Goal: Transaction & Acquisition: Purchase product/service

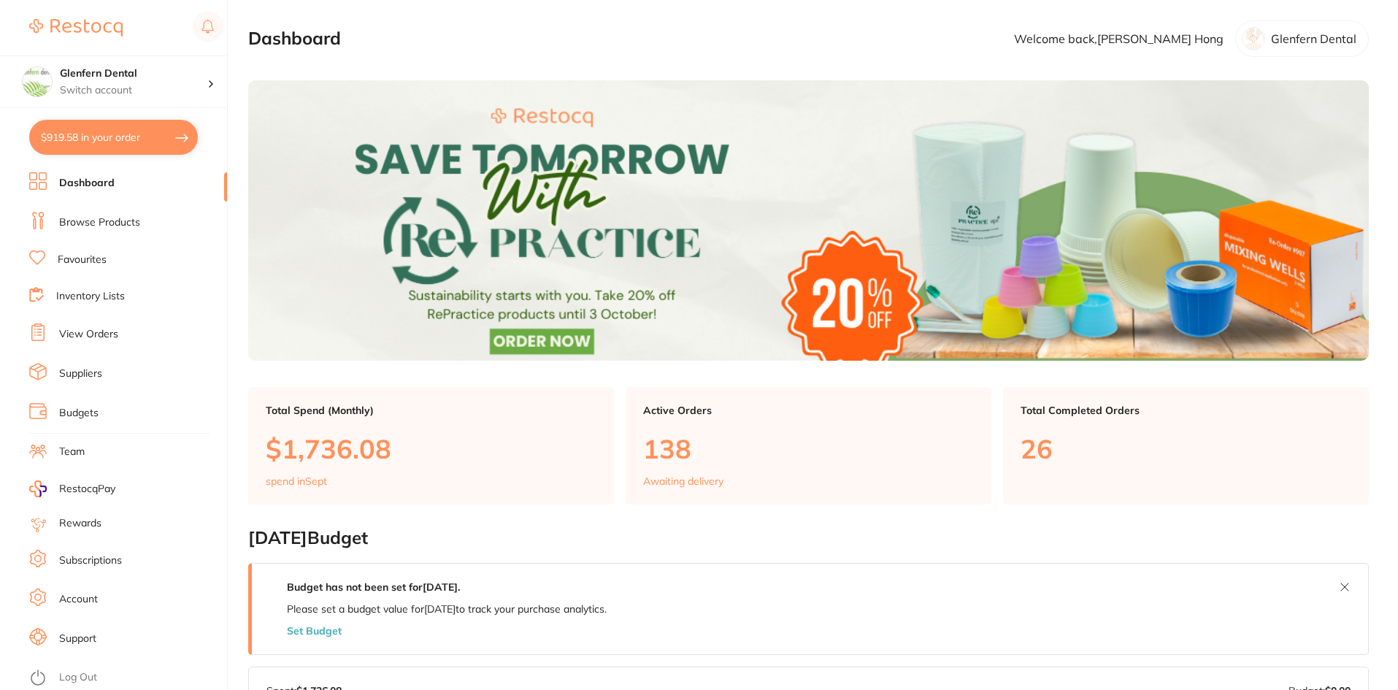
click at [102, 138] on button "$919.58 in your order" at bounding box center [113, 137] width 169 height 35
checkbox input "true"
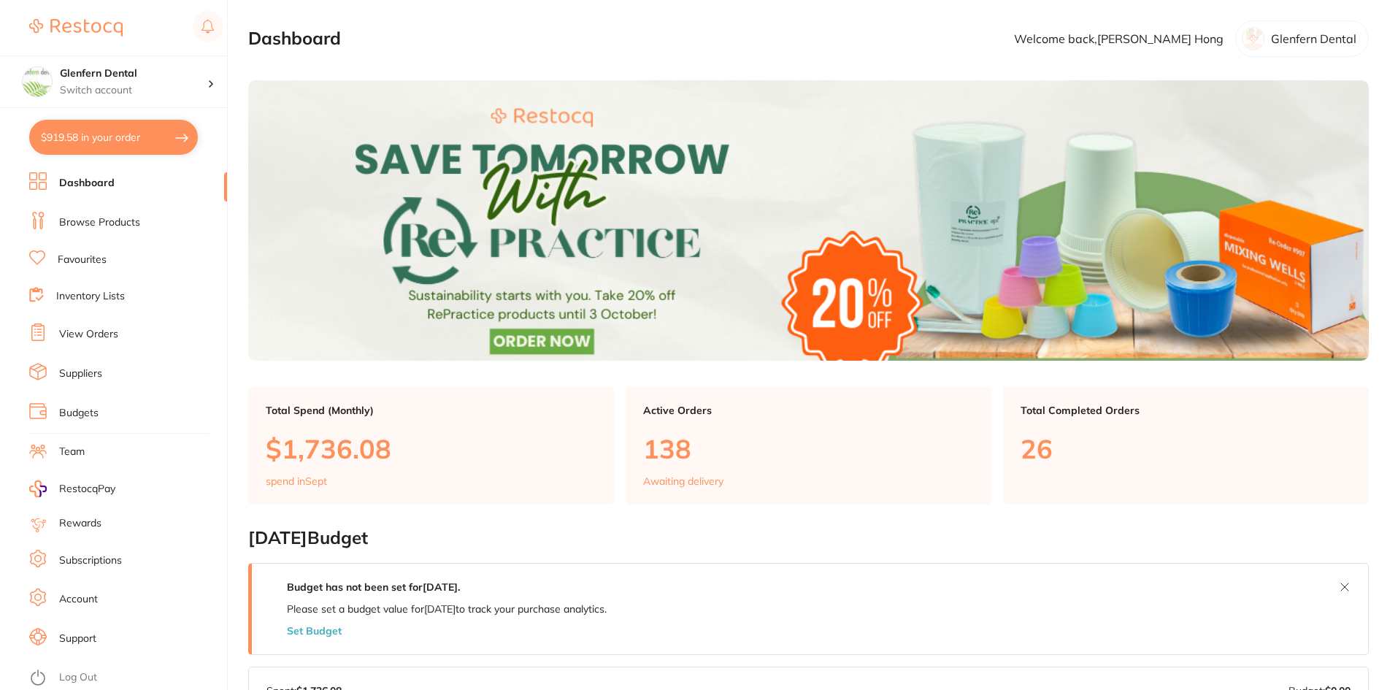
checkbox input "true"
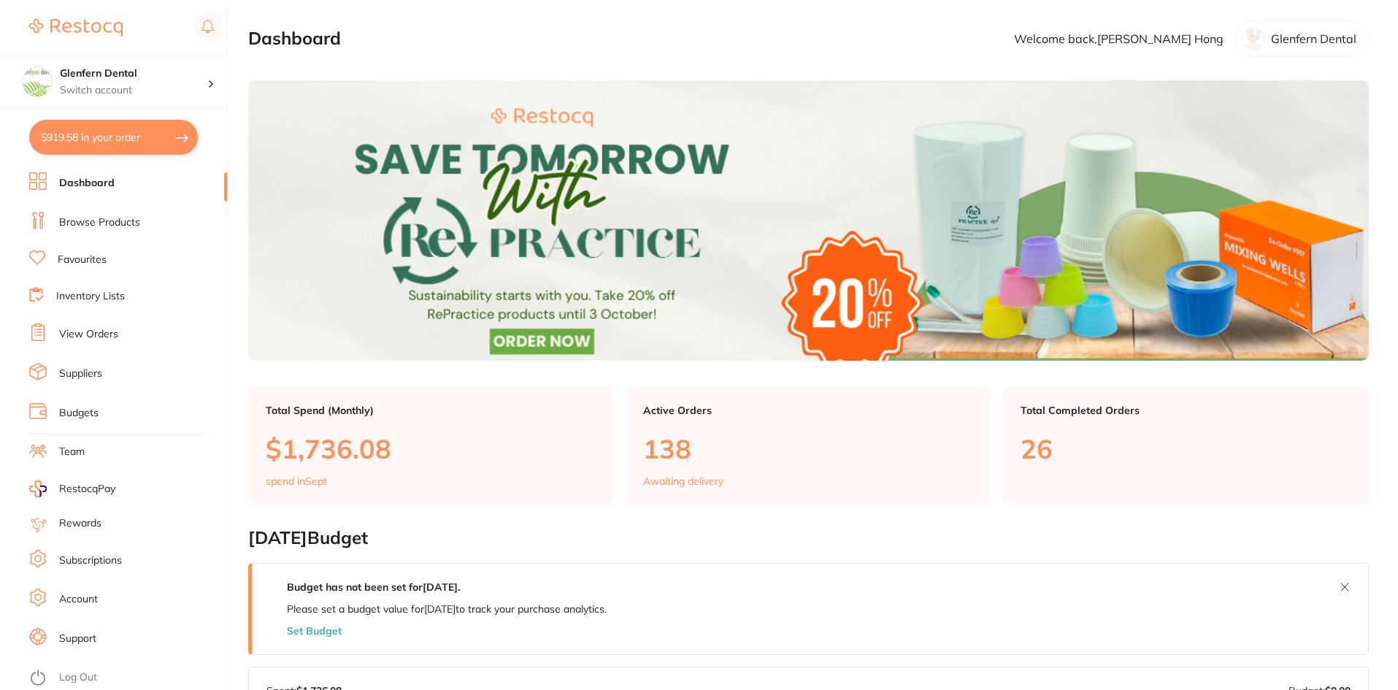
checkbox input "true"
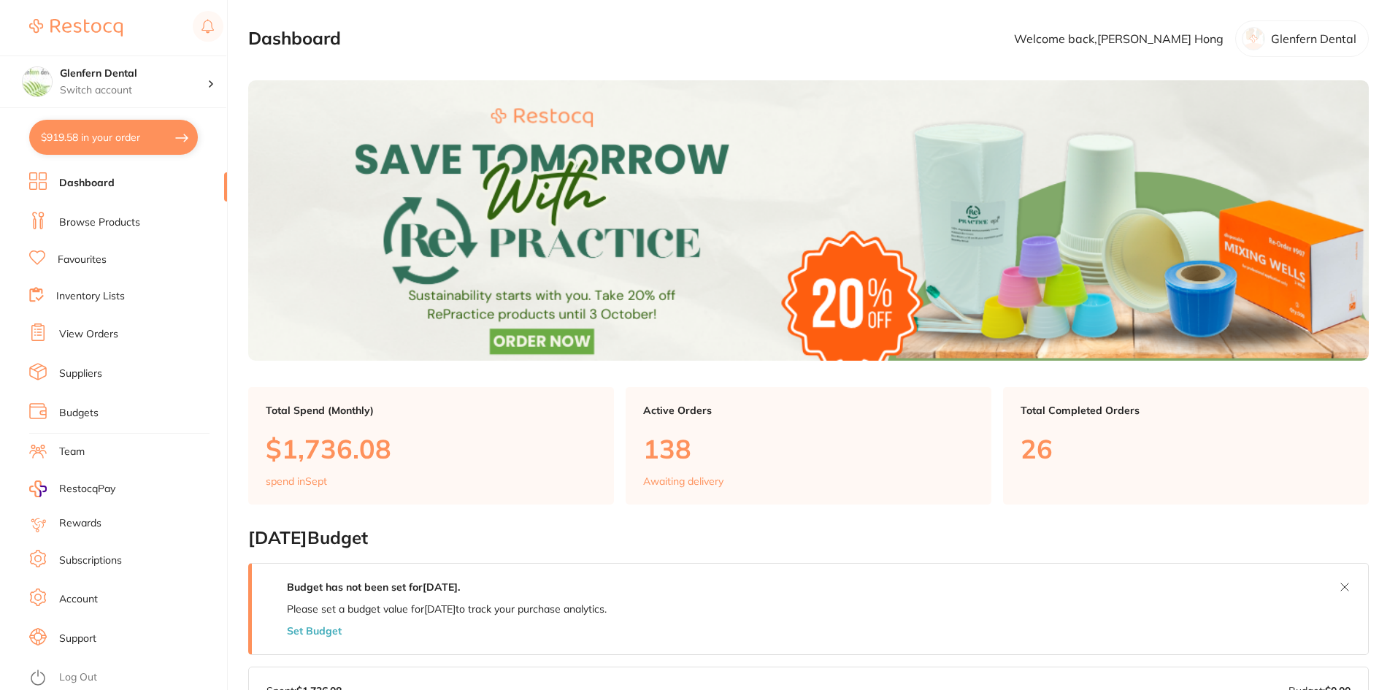
checkbox input "true"
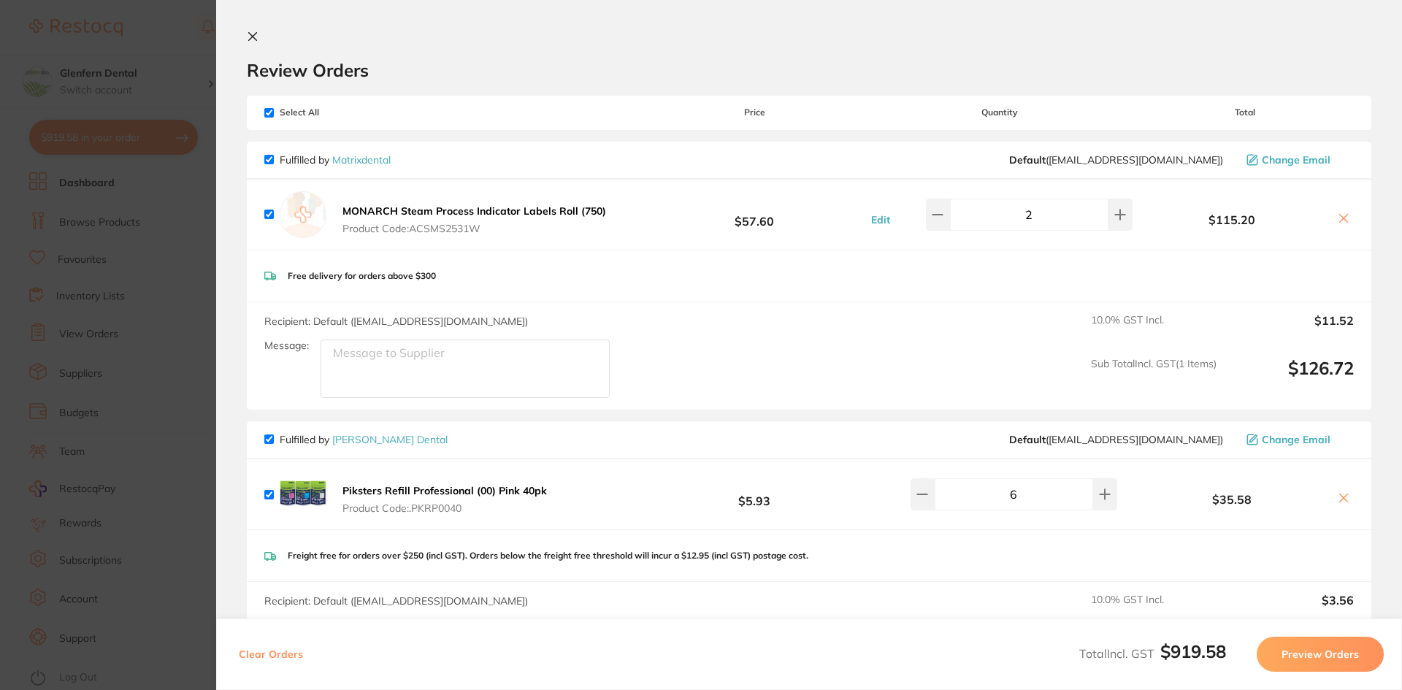
click at [269, 112] on input "checkbox" at bounding box center [268, 112] width 9 height 9
checkbox input "false"
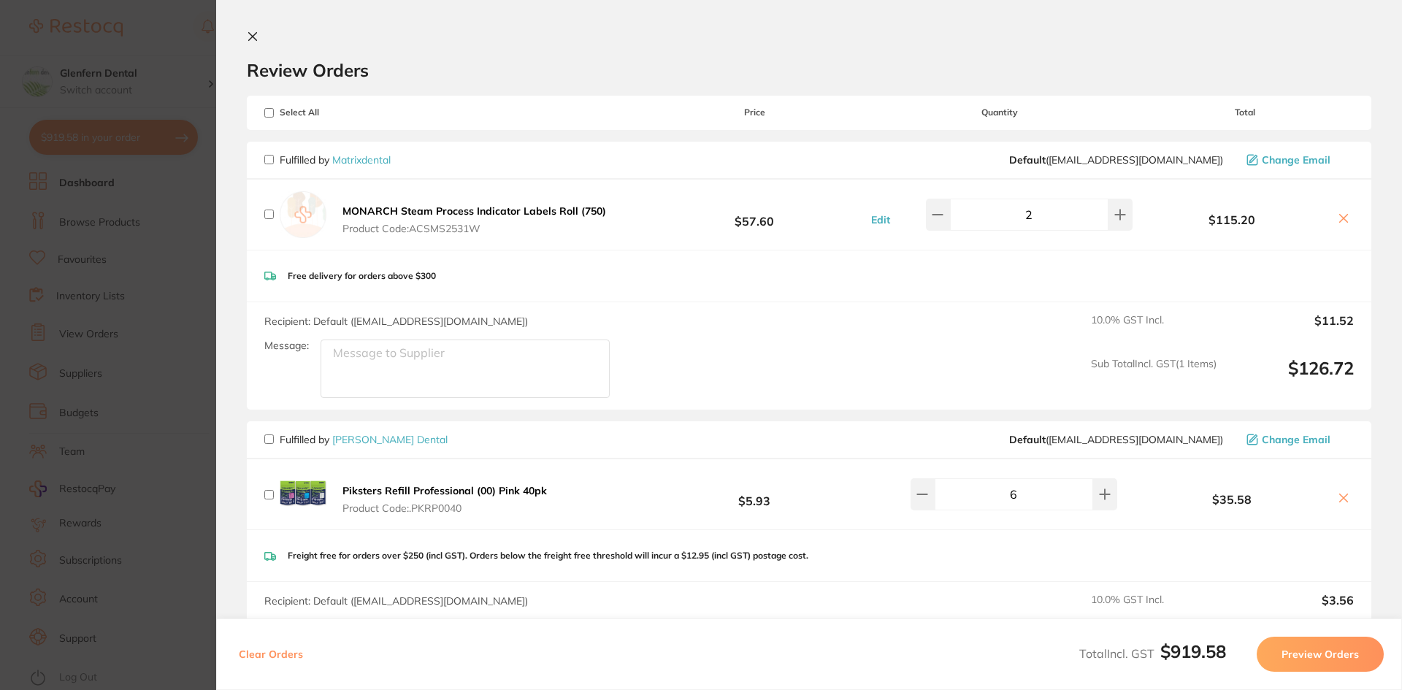
checkbox input "false"
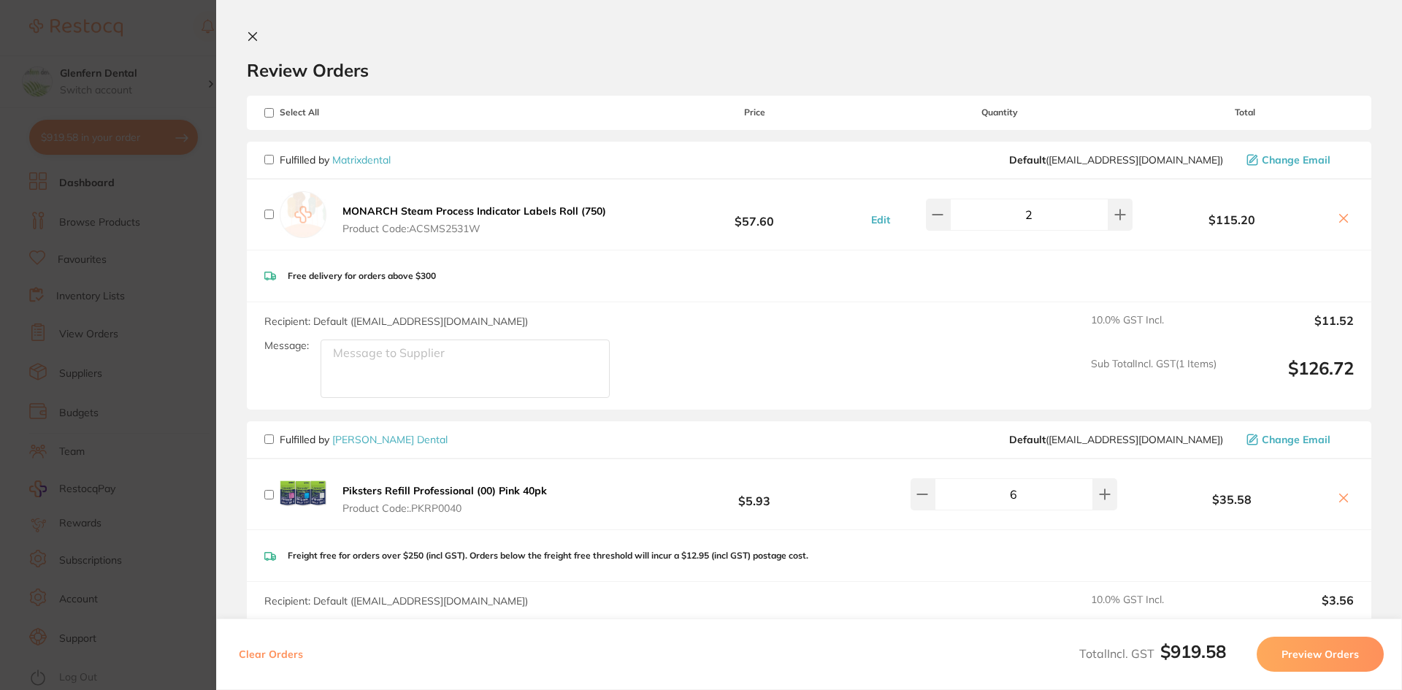
checkbox input "false"
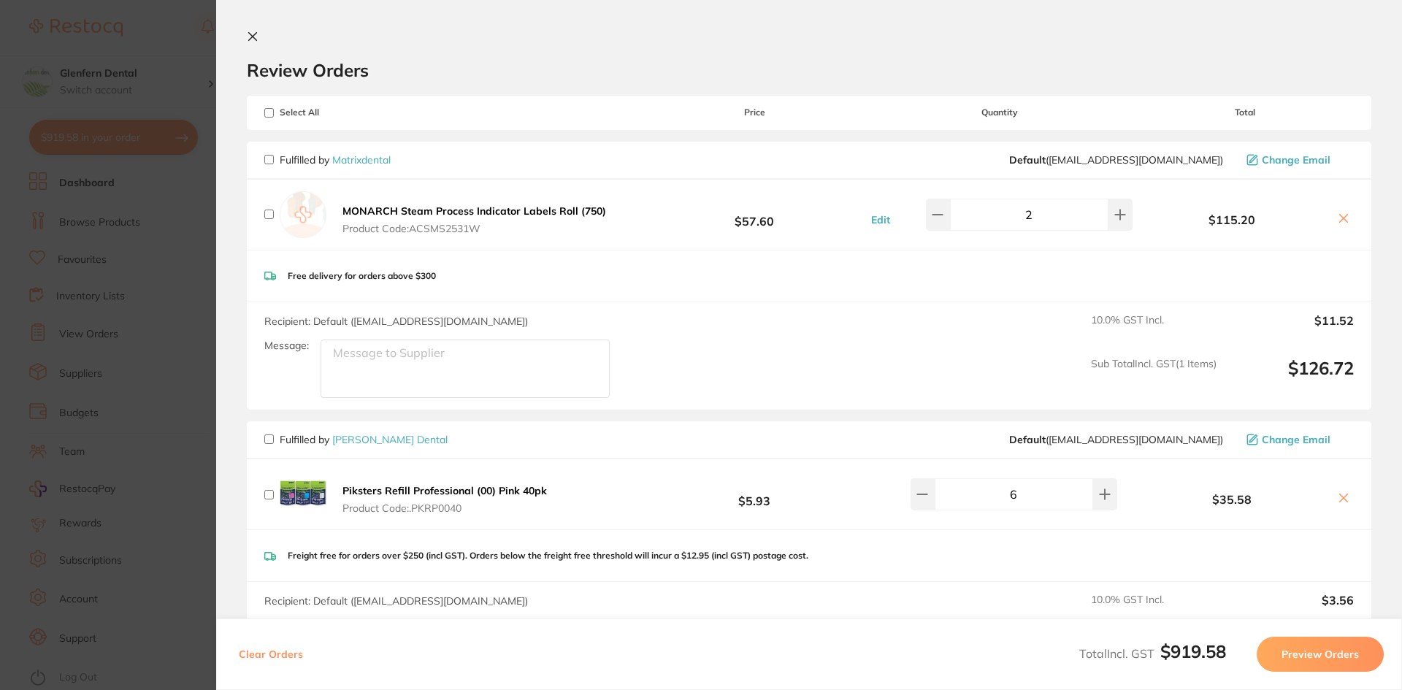
checkbox input "false"
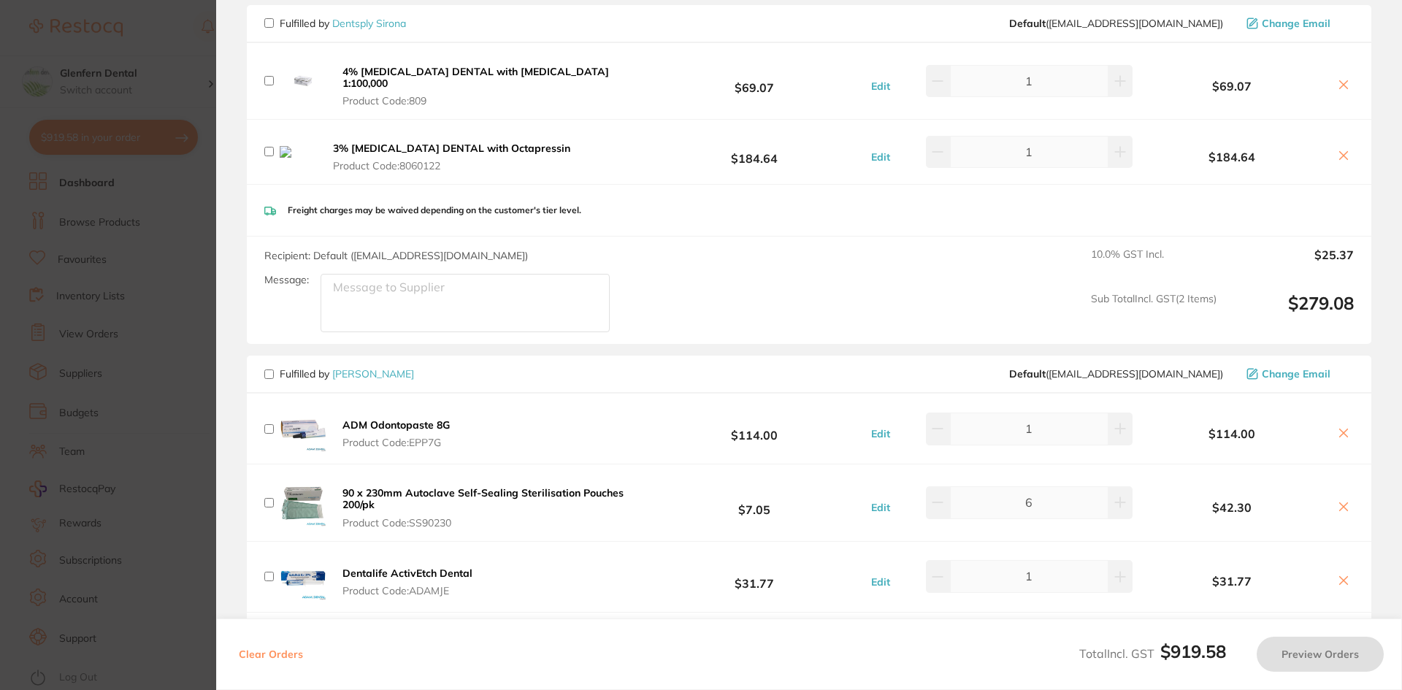
scroll to position [1095, 0]
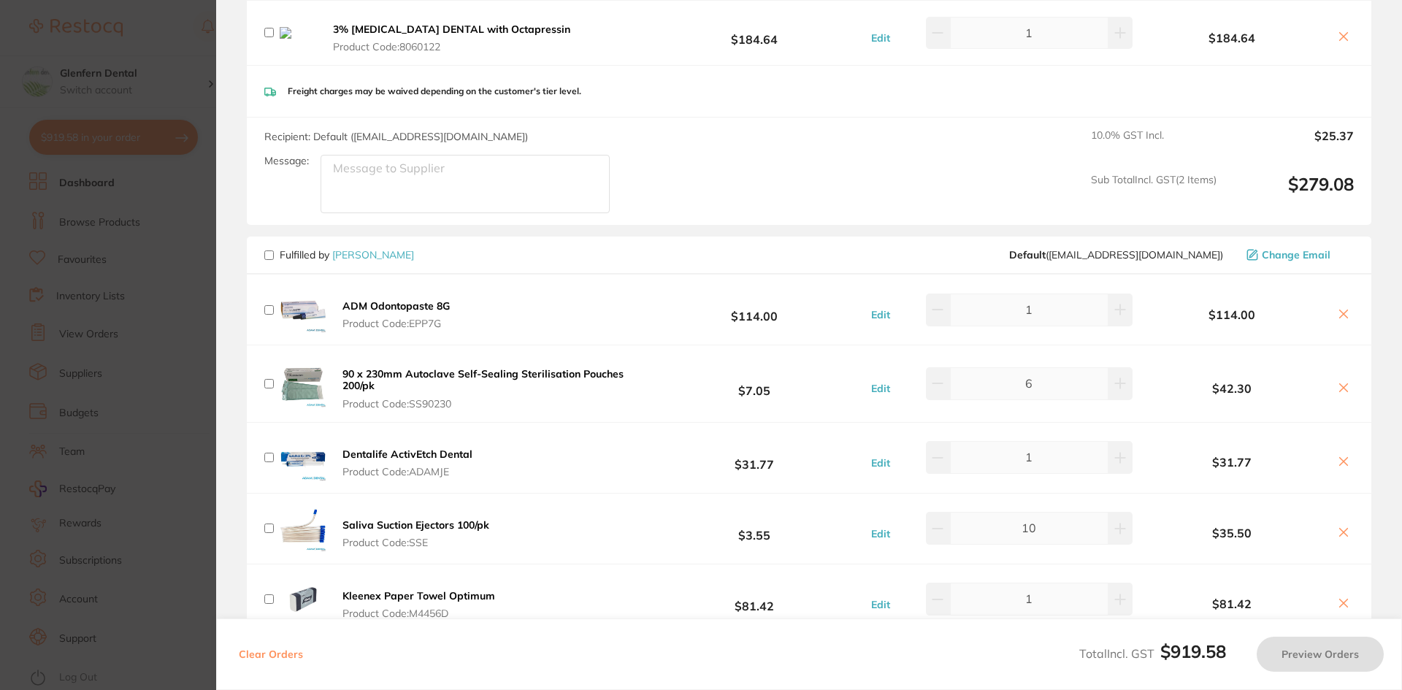
click at [271, 253] on input "checkbox" at bounding box center [268, 254] width 9 height 9
checkbox input "true"
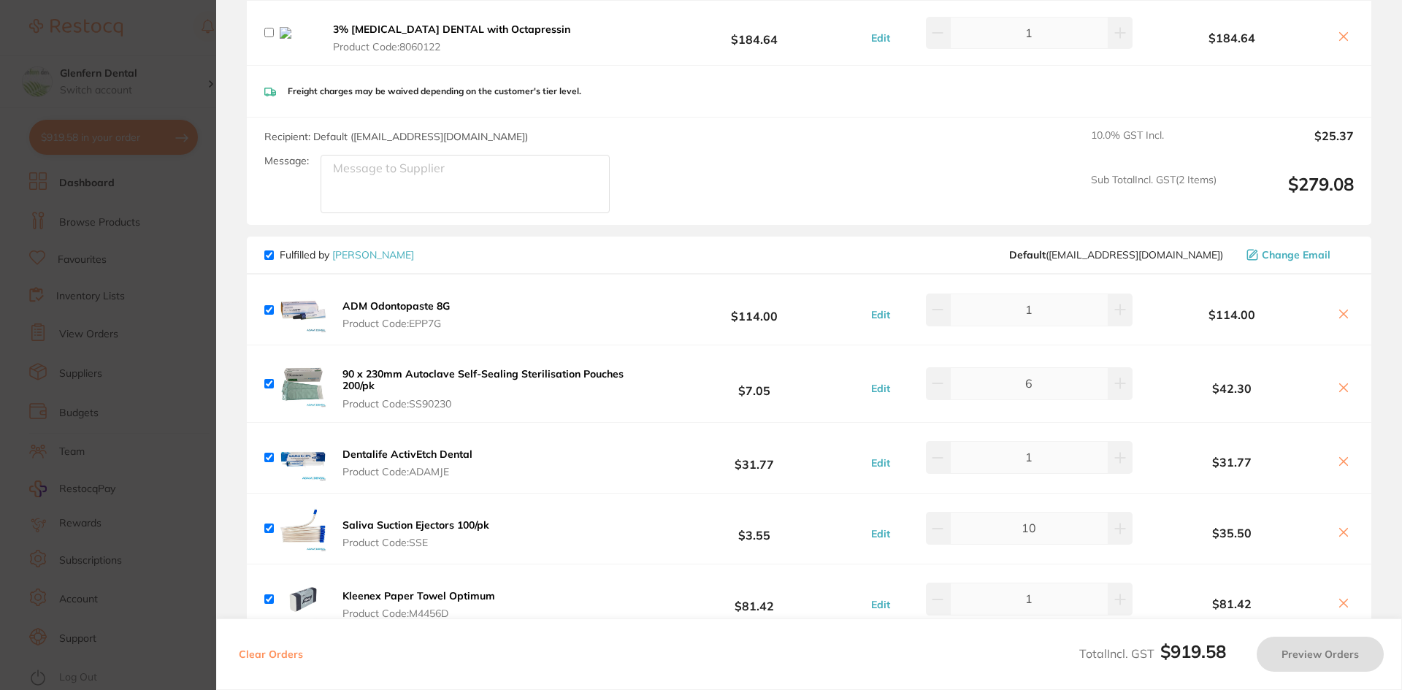
checkbox input "true"
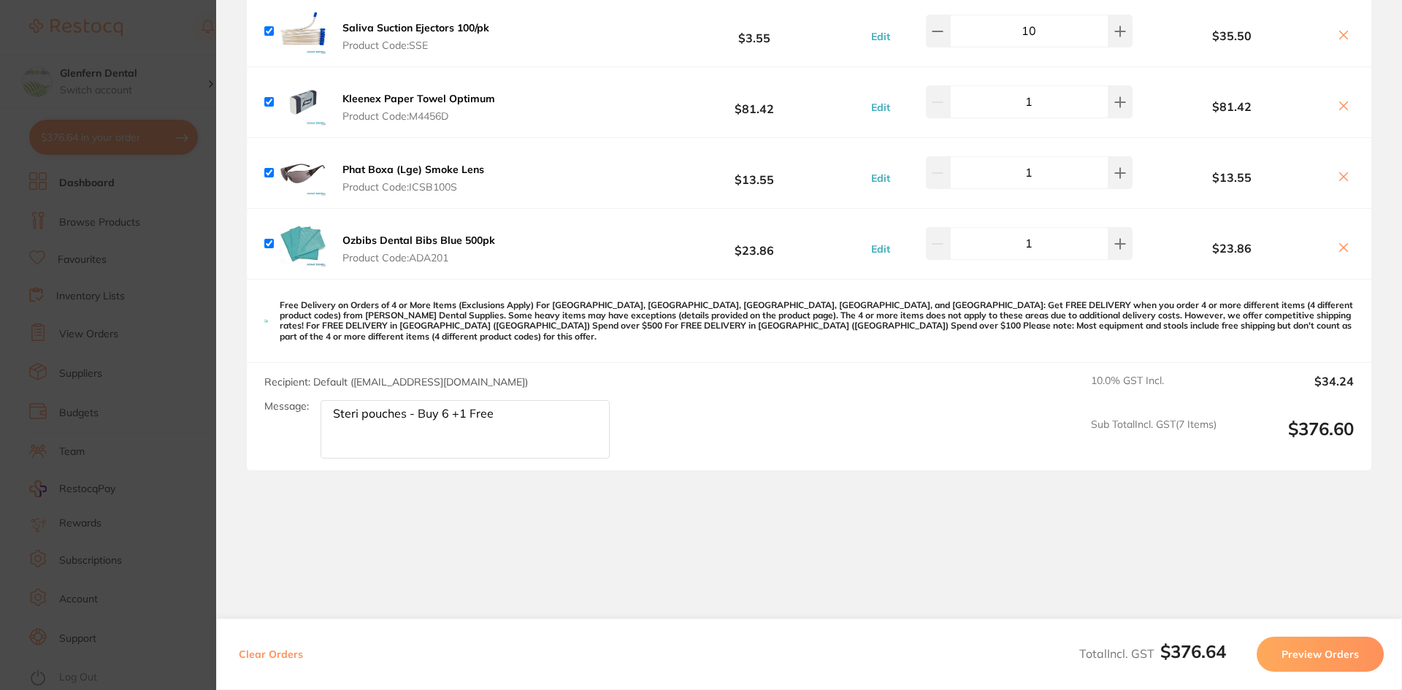
scroll to position [1594, 0]
click at [1319, 656] on button "Preview Orders" at bounding box center [1320, 654] width 127 height 35
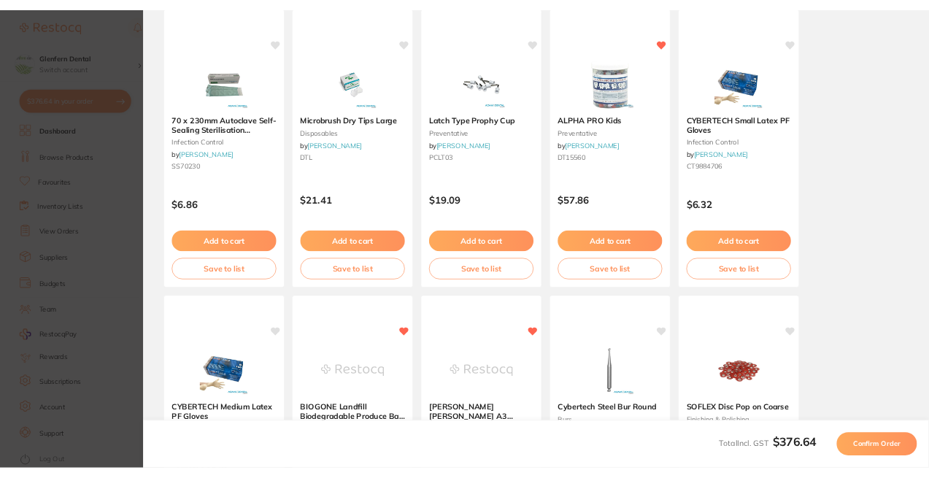
scroll to position [0, 0]
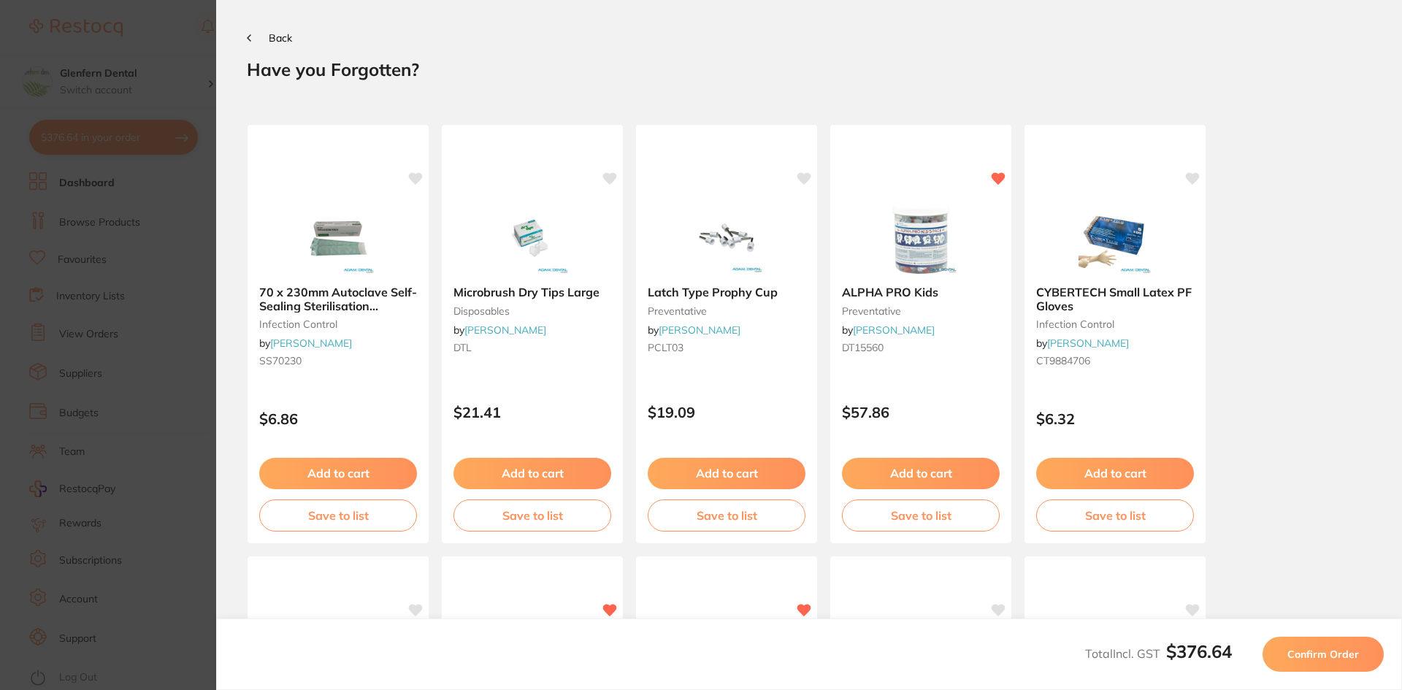
click at [1315, 656] on span "Confirm Order" at bounding box center [1323, 654] width 72 height 13
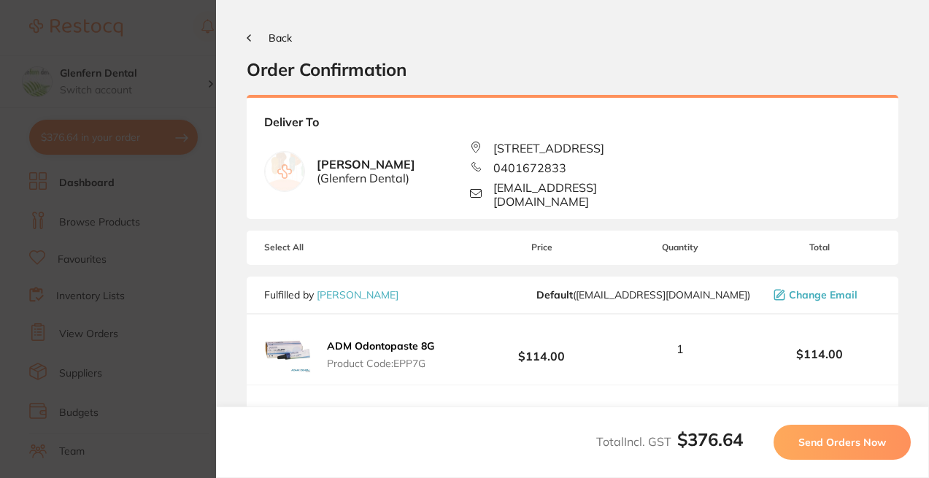
click at [837, 443] on span "Send Orders Now" at bounding box center [843, 442] width 88 height 13
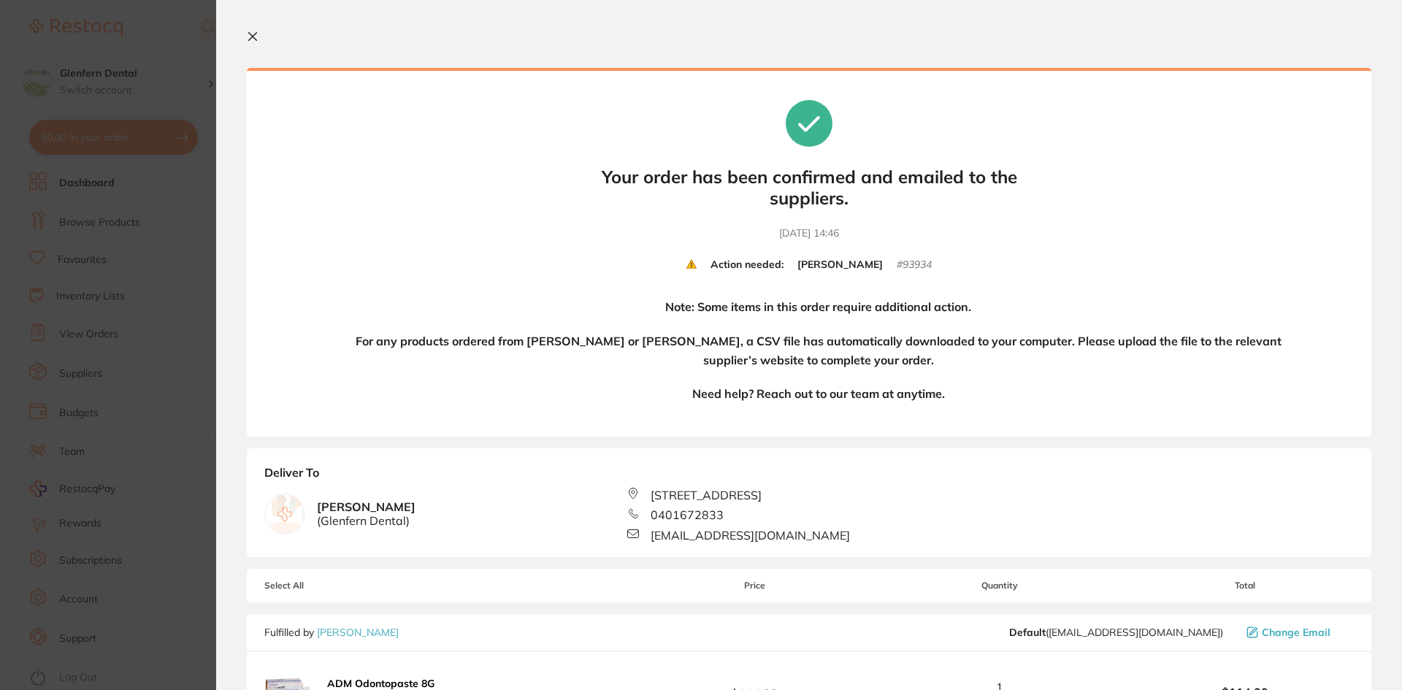
click at [256, 34] on icon at bounding box center [253, 37] width 8 height 8
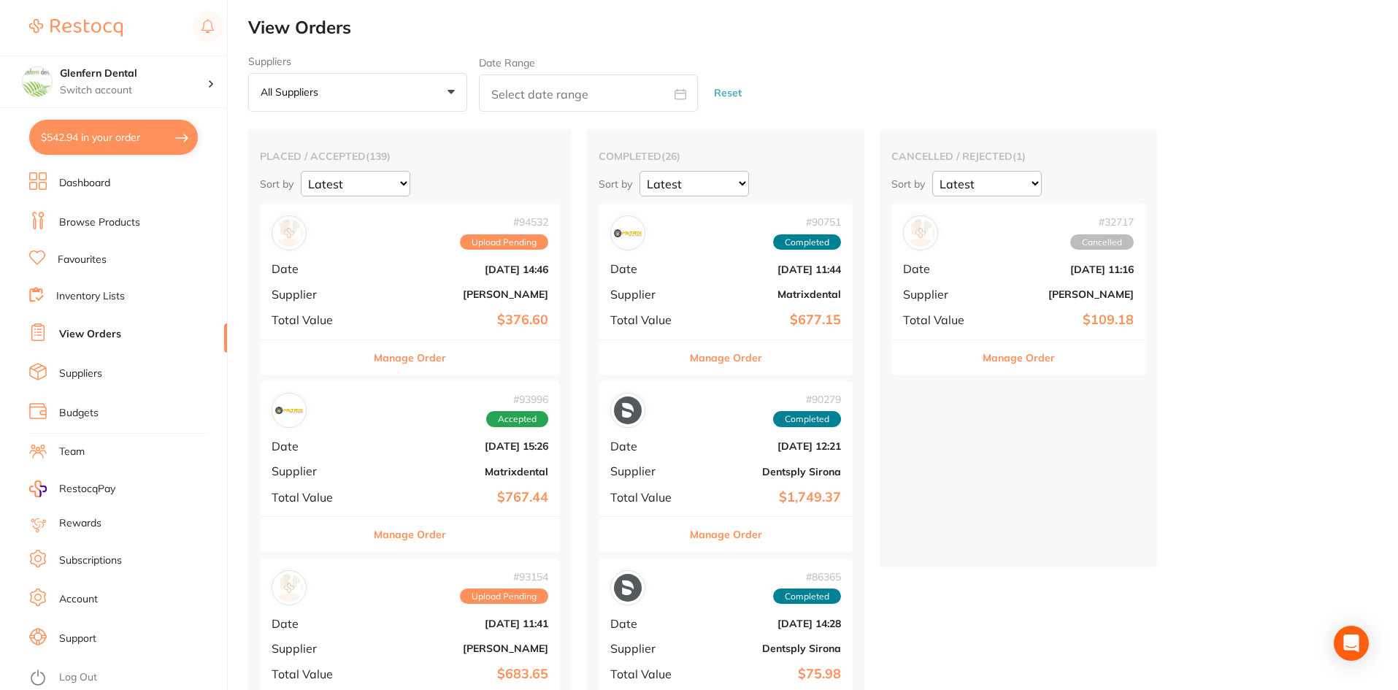
click at [107, 137] on button "$542.94 in your order" at bounding box center [113, 137] width 169 height 35
checkbox input "true"
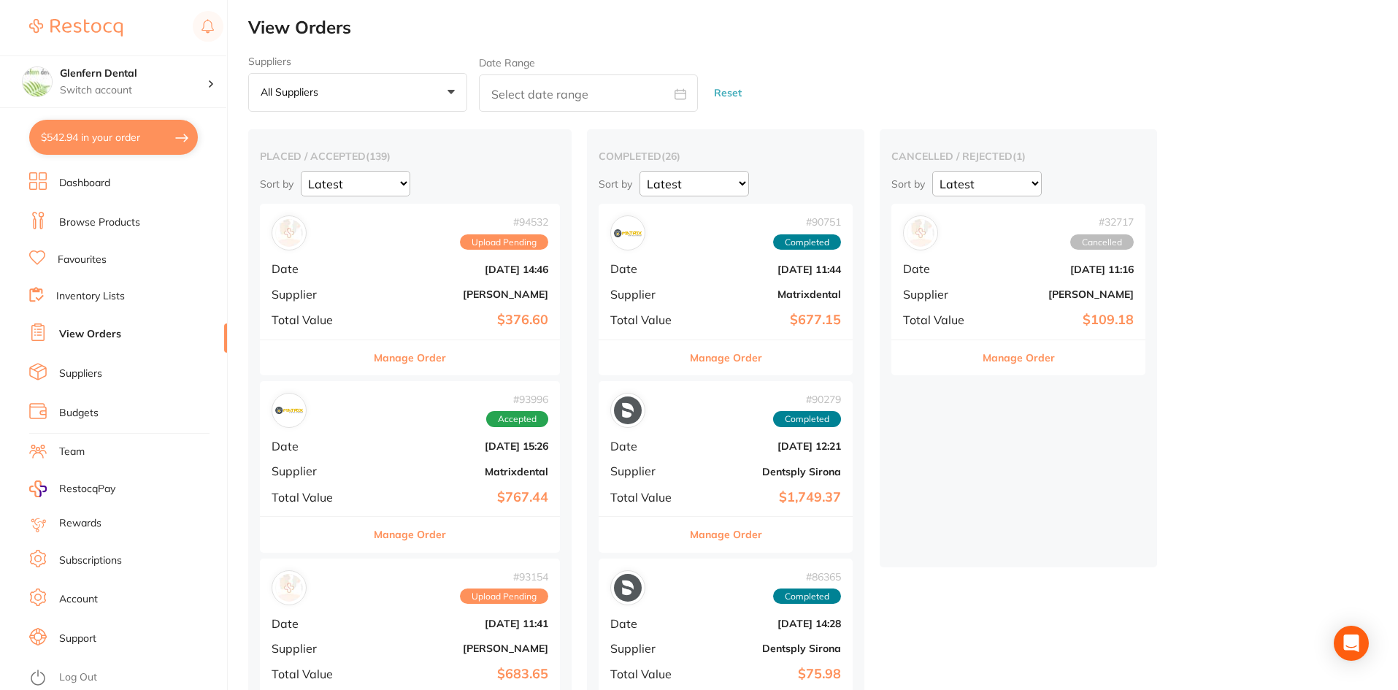
checkbox input "true"
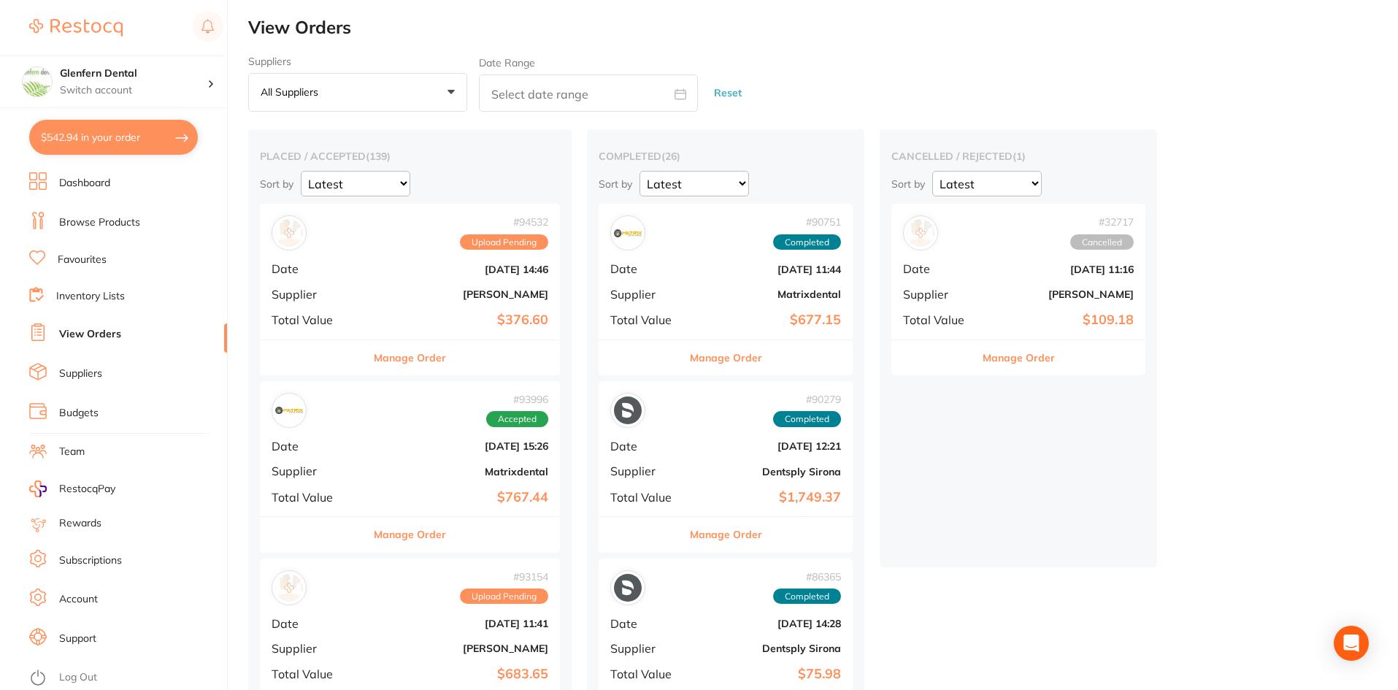
checkbox input "true"
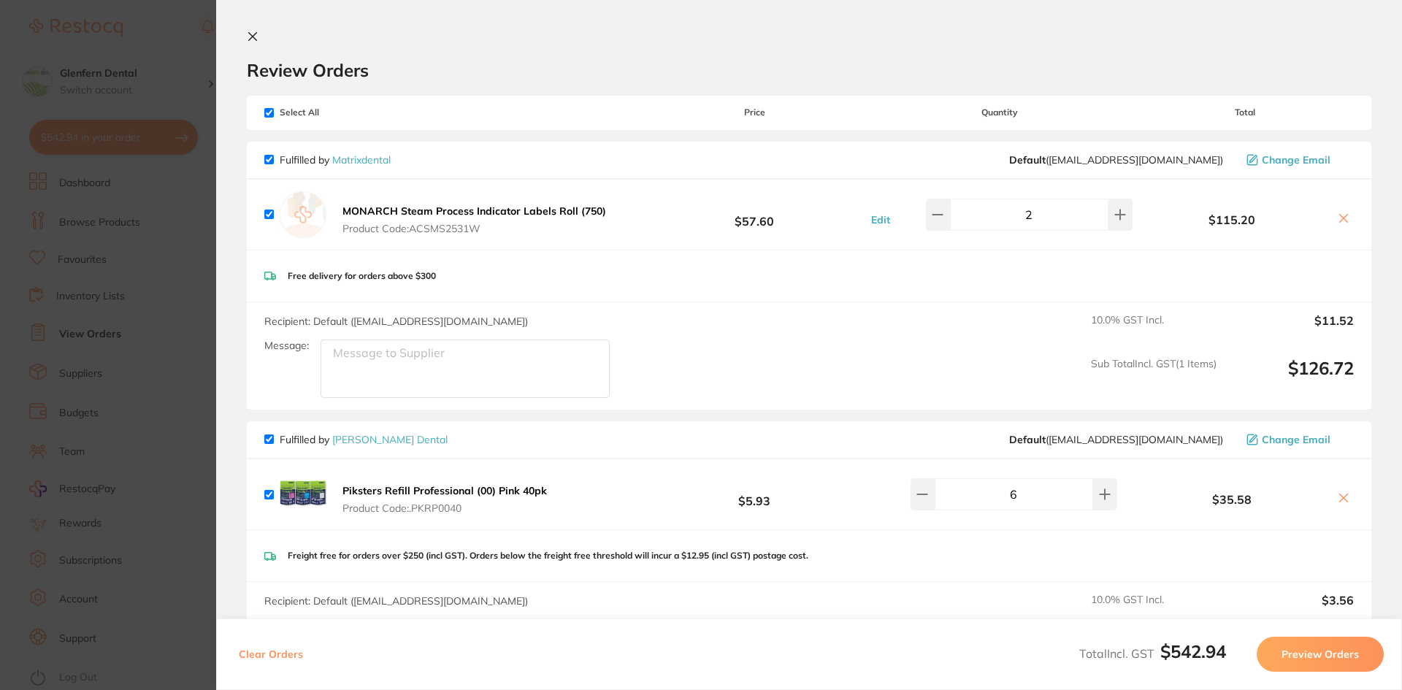
click at [253, 35] on icon at bounding box center [253, 37] width 12 height 12
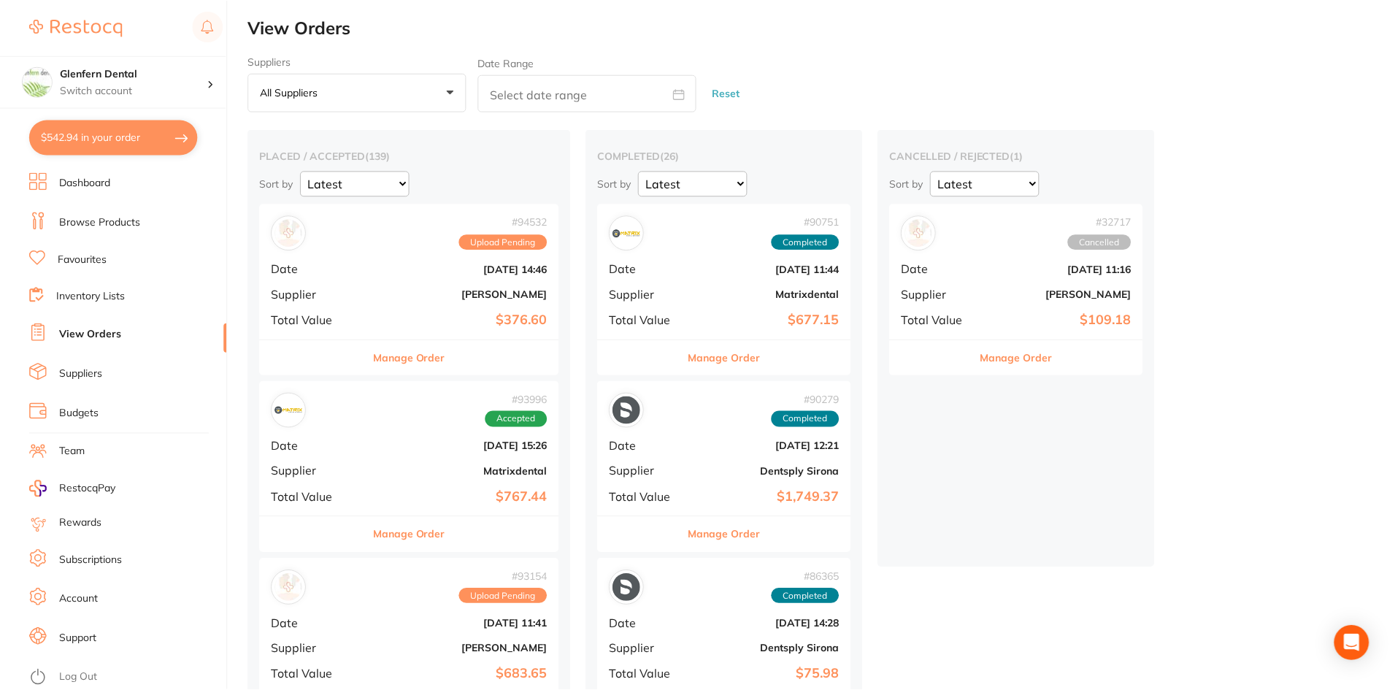
scroll to position [1, 0]
